Goal: Task Accomplishment & Management: Use online tool/utility

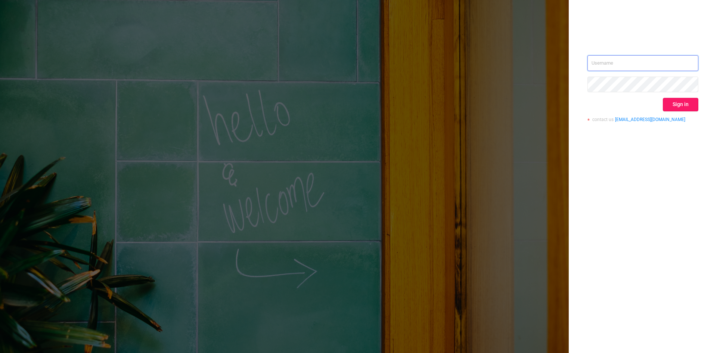
type input "[EMAIL_ADDRESS]"
click at [676, 103] on button "Sign in" at bounding box center [680, 104] width 35 height 13
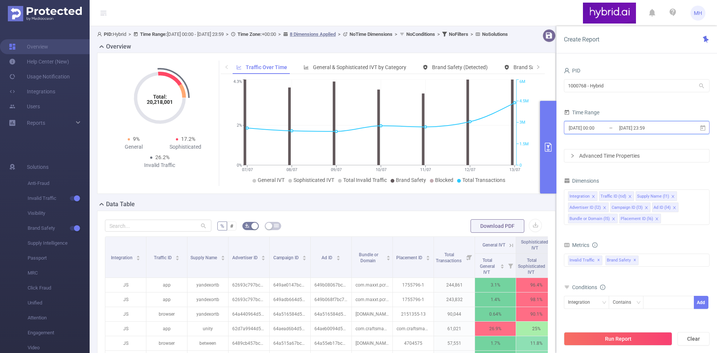
click at [703, 128] on icon at bounding box center [702, 128] width 5 height 6
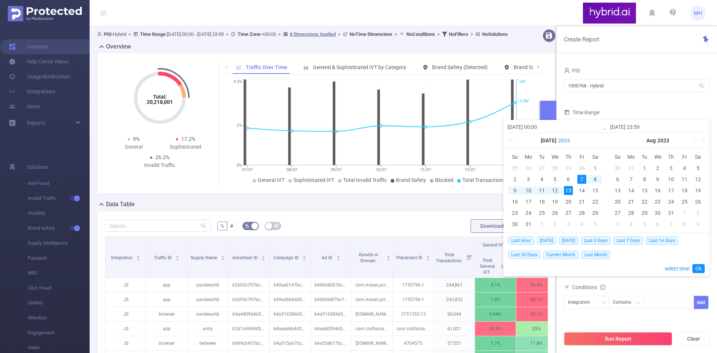
click at [557, 140] on link "2023" at bounding box center [563, 140] width 13 height 15
click at [522, 198] on link "2025" at bounding box center [521, 196] width 18 height 9
click at [667, 139] on link "2023" at bounding box center [663, 140] width 13 height 15
click at [629, 198] on link "2025" at bounding box center [624, 196] width 18 height 9
click at [697, 140] on link at bounding box center [702, 140] width 10 height 15
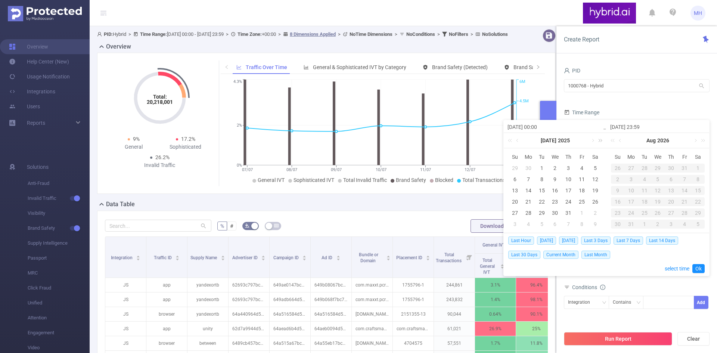
click at [595, 140] on link at bounding box center [599, 140] width 10 height 15
click at [518, 139] on link at bounding box center [518, 140] width 7 height 15
click at [510, 141] on link at bounding box center [511, 140] width 10 height 15
click at [611, 141] on link at bounding box center [614, 140] width 10 height 15
click at [592, 140] on link at bounding box center [592, 140] width 7 height 15
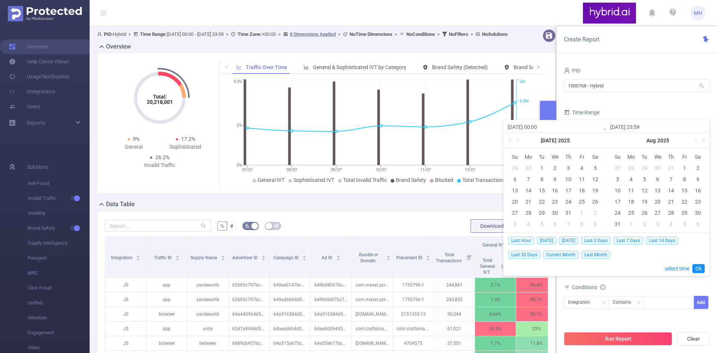
click at [592, 140] on div "[DATE]" at bounding box center [555, 140] width 103 height 15
click at [692, 141] on link at bounding box center [695, 140] width 7 height 15
click at [645, 211] on div "30" at bounding box center [644, 212] width 9 height 9
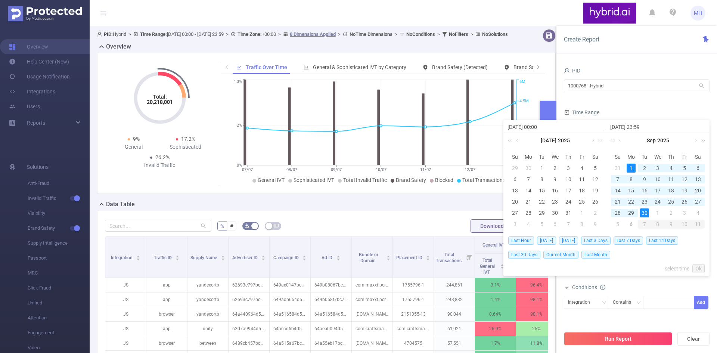
click at [632, 168] on div "1" at bounding box center [631, 168] width 9 height 9
type input "[DATE] 00:00"
type input "[DATE] 23:59"
type input "[DATE] 00:00"
type input "[DATE] 23:59"
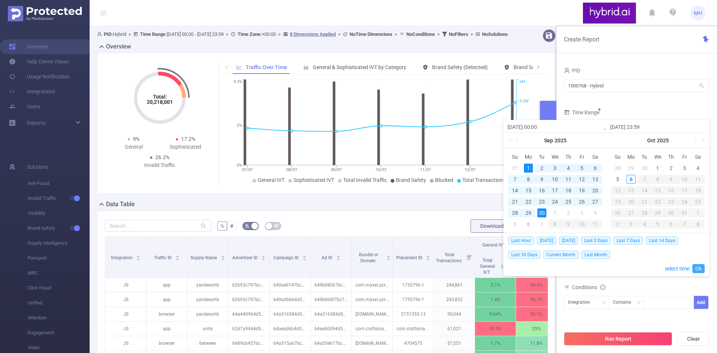
click at [698, 267] on link "Ok" at bounding box center [698, 268] width 12 height 9
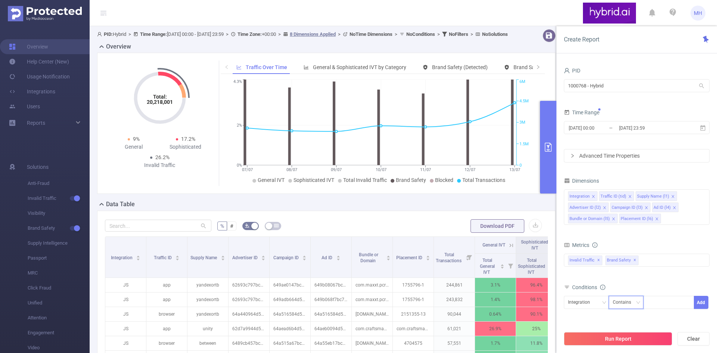
click at [628, 303] on div "Contains" at bounding box center [625, 302] width 24 height 12
click at [589, 303] on div "Integration" at bounding box center [581, 302] width 27 height 12
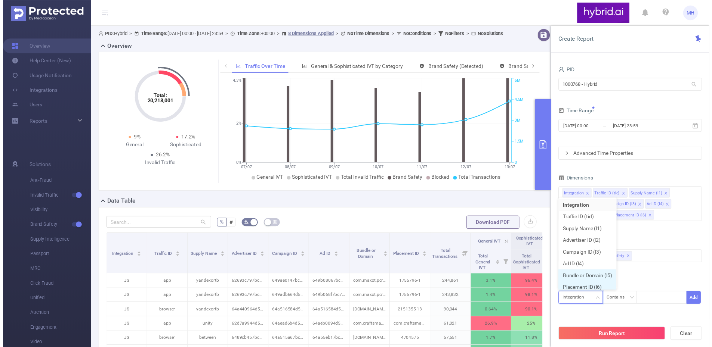
scroll to position [4, 0]
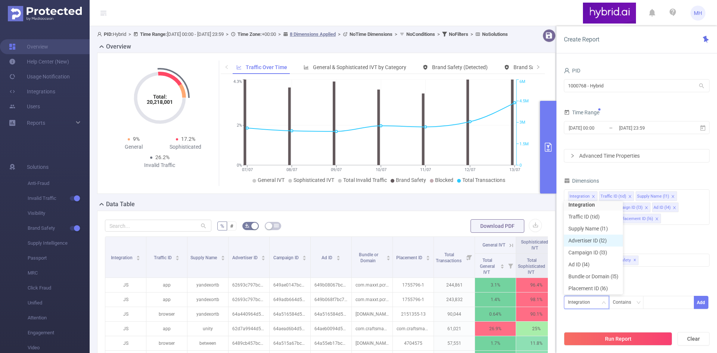
click at [597, 238] on li "Advertiser ID (l2)" at bounding box center [593, 241] width 59 height 12
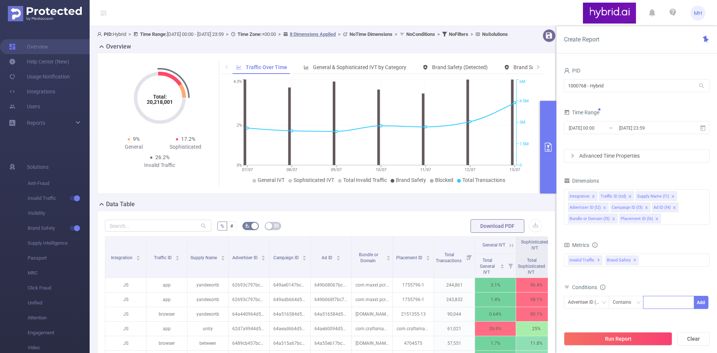
click at [651, 306] on div at bounding box center [668, 302] width 43 height 12
paste input "6863ae69810d98a260ec9d0c"
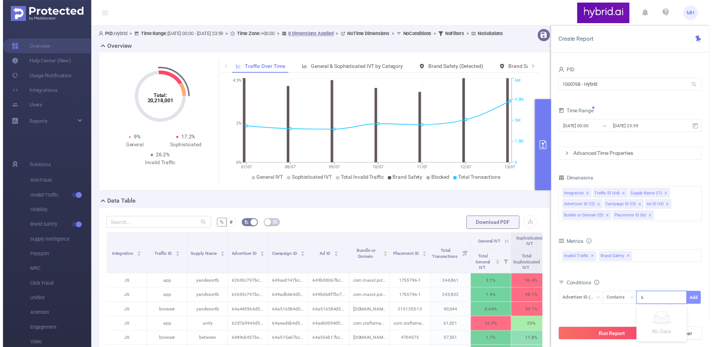
scroll to position [0, 18]
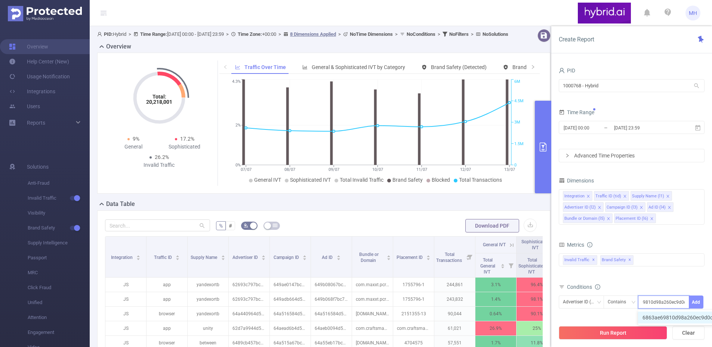
type input "6863ae69810d98a260ec9d0c"
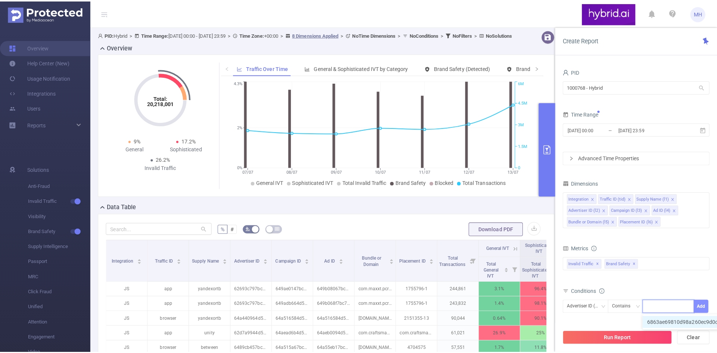
scroll to position [0, 0]
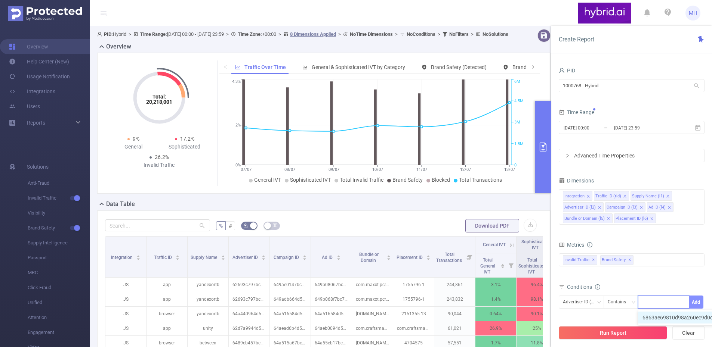
click at [696, 303] on button "Add" at bounding box center [695, 302] width 15 height 13
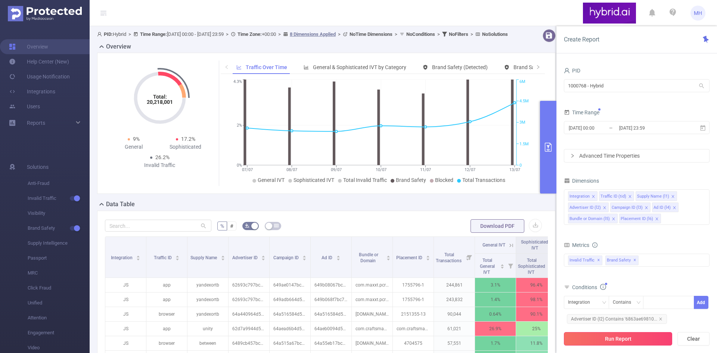
click at [601, 337] on button "Run Report" at bounding box center [618, 338] width 108 height 13
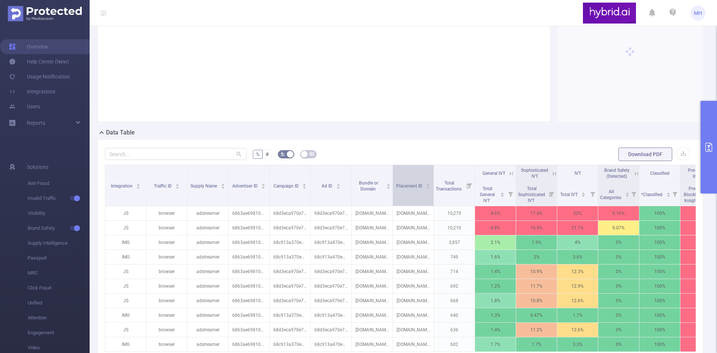
scroll to position [75, 0]
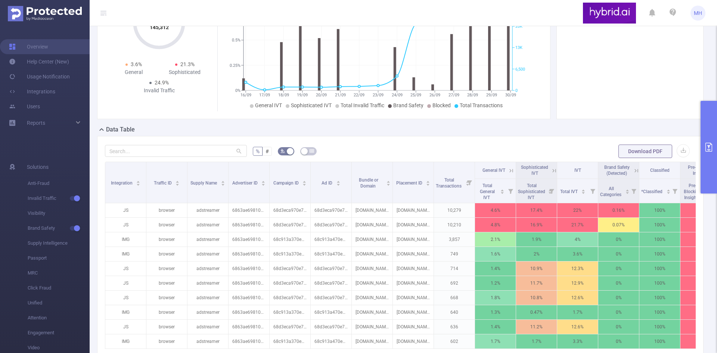
click at [709, 152] on button "primary" at bounding box center [709, 147] width 16 height 93
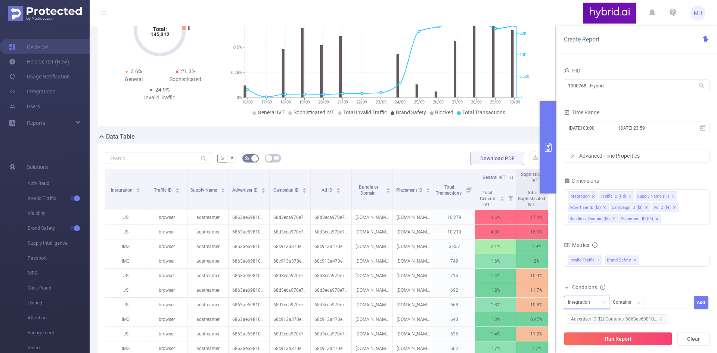
click at [594, 302] on div "Integration" at bounding box center [581, 302] width 27 height 12
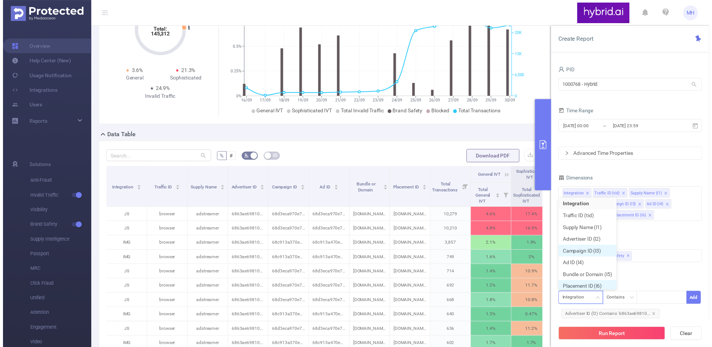
scroll to position [4, 0]
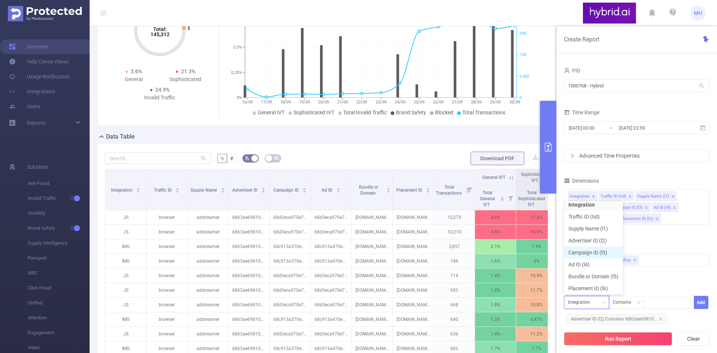
click at [588, 252] on li "Campaign ID (l3)" at bounding box center [593, 253] width 59 height 12
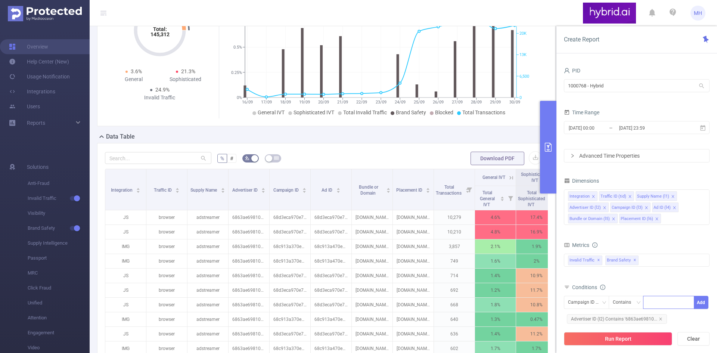
drag, startPoint x: 658, startPoint y: 304, endPoint x: 655, endPoint y: 300, distance: 5.1
click at [658, 304] on div at bounding box center [668, 302] width 43 height 12
paste input "68d3eca970e7b20d30a538da"
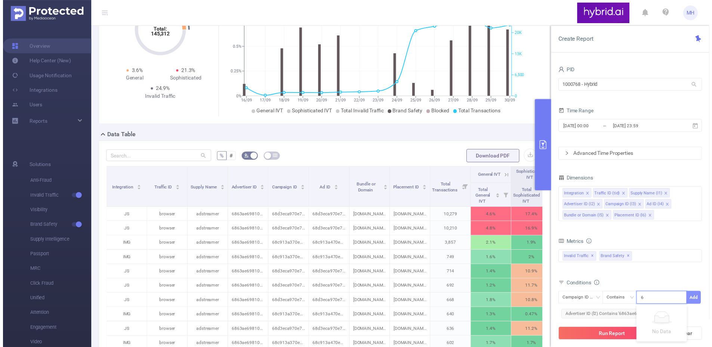
scroll to position [0, 18]
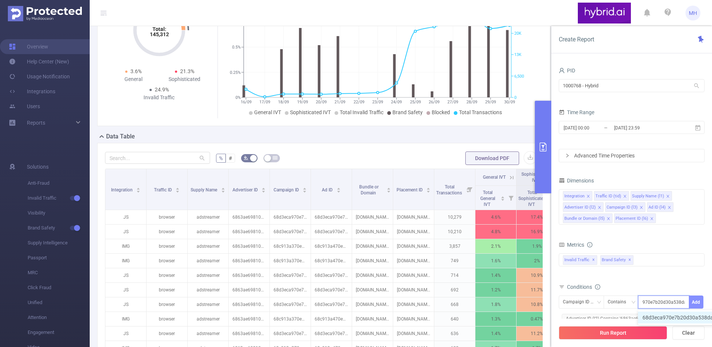
type input "68d3eca970e7b20d30a538da"
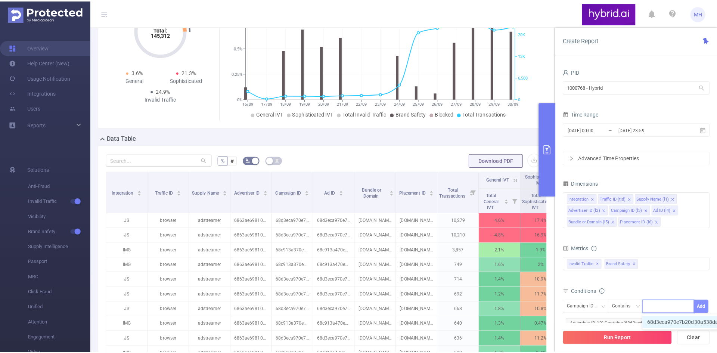
scroll to position [0, 0]
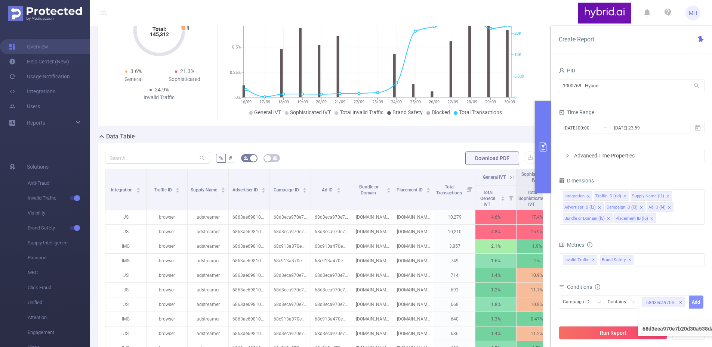
click at [695, 303] on button "Add" at bounding box center [695, 302] width 15 height 13
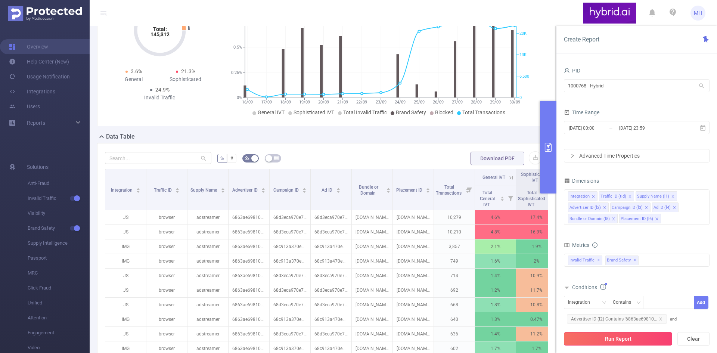
click at [639, 341] on button "Run Report" at bounding box center [618, 338] width 108 height 13
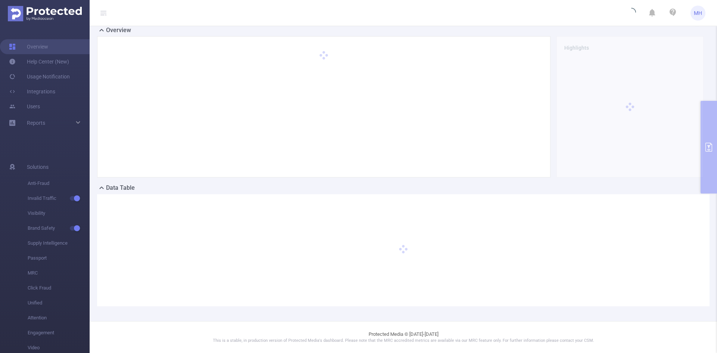
scroll to position [15, 0]
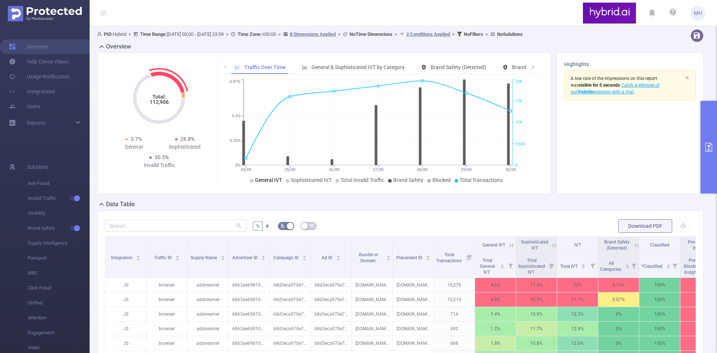
click at [164, 95] on tspan "Total:" at bounding box center [159, 97] width 14 height 6
drag, startPoint x: 159, startPoint y: 104, endPoint x: 222, endPoint y: 71, distance: 71.2
click at [223, 71] on span at bounding box center [225, 67] width 5 height 8
click at [343, 69] on span "General & Sophisticated IVT by Category" at bounding box center [358, 67] width 93 height 6
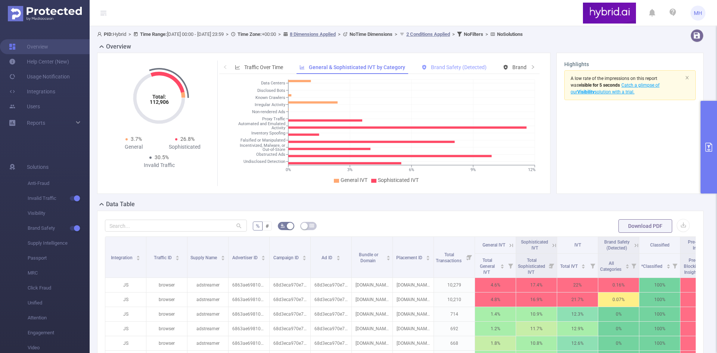
click at [448, 67] on span "Brand Safety (Detected)" at bounding box center [459, 67] width 56 height 6
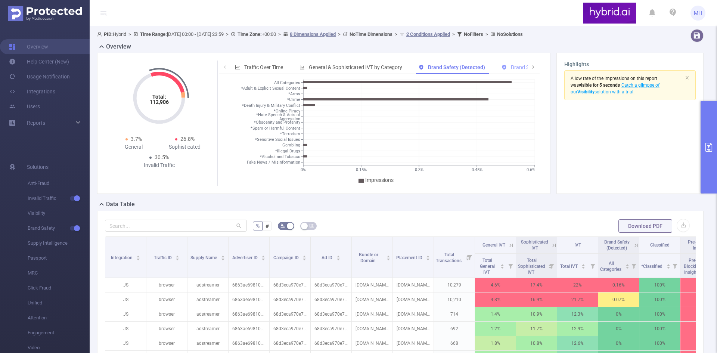
click at [517, 69] on span "Brand Safety (Blocked)" at bounding box center [537, 67] width 53 height 6
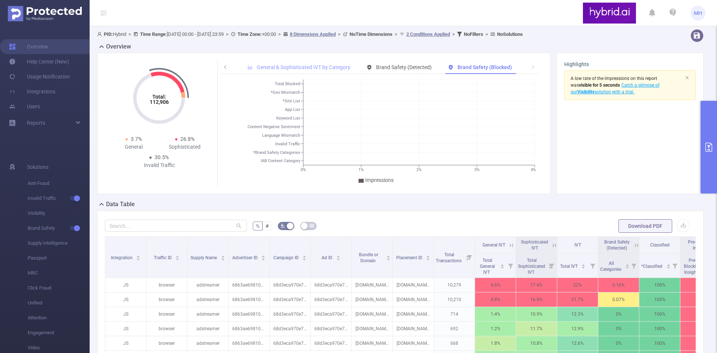
click at [247, 68] on div "General & Sophisticated IVT by Category" at bounding box center [299, 68] width 110 height 14
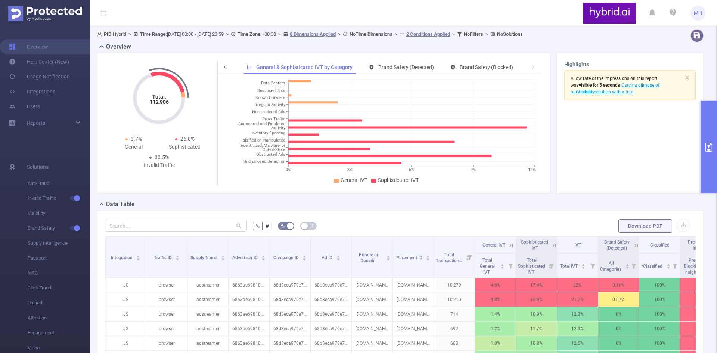
click at [226, 66] on icon "icon: left" at bounding box center [225, 67] width 4 height 4
click at [273, 69] on span "Traffic Over Time" at bounding box center [263, 67] width 39 height 6
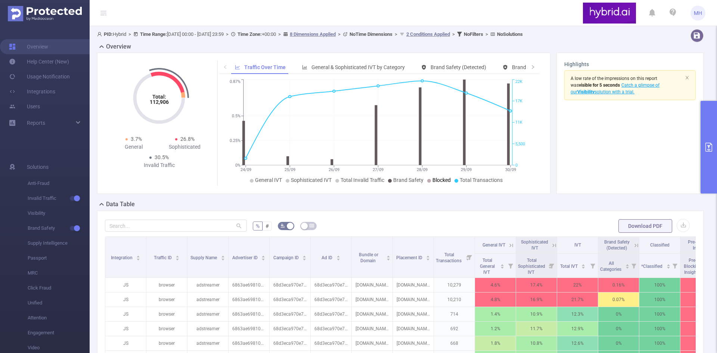
click at [433, 180] on span "Blocked" at bounding box center [442, 180] width 18 height 6
click at [306, 182] on span "Sophisticated IVT" at bounding box center [311, 180] width 41 height 6
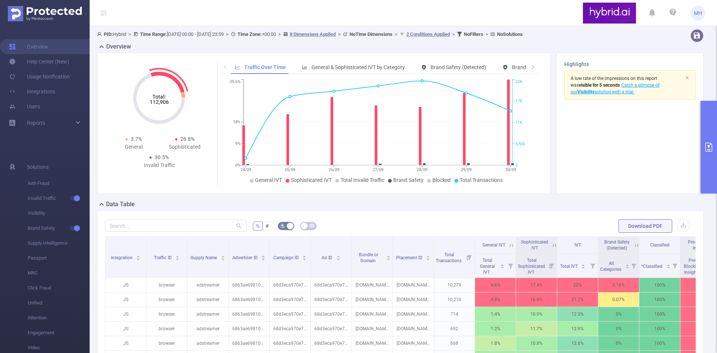
drag, startPoint x: 176, startPoint y: 83, endPoint x: 129, endPoint y: 96, distance: 48.5
click at [129, 96] on icon "Total: 112,906" at bounding box center [159, 98] width 75 height 75
click at [262, 181] on span "General IVT" at bounding box center [268, 180] width 27 height 6
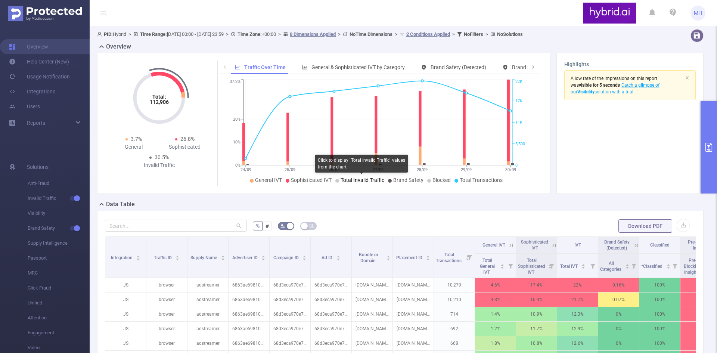
click at [349, 178] on span "Total Invalid Traffic" at bounding box center [363, 180] width 44 height 6
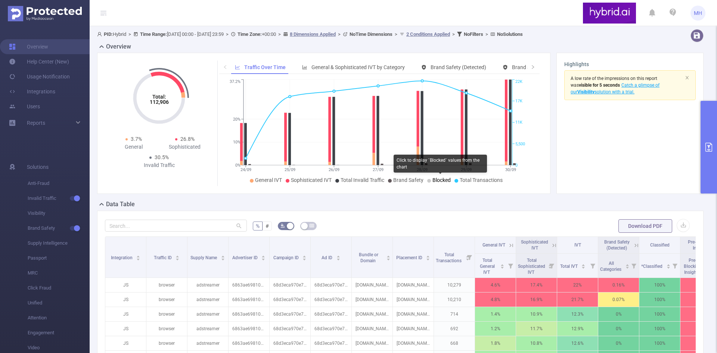
click at [442, 180] on span "Blocked" at bounding box center [442, 180] width 18 height 6
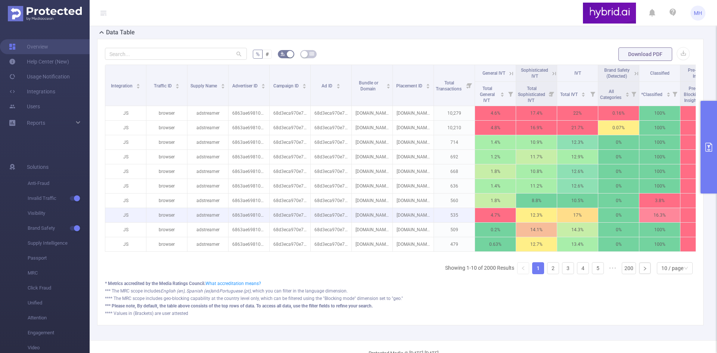
scroll to position [196, 0]
